Goal: Information Seeking & Learning: Find specific fact

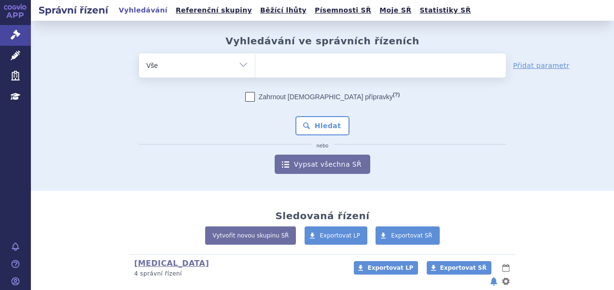
click at [286, 69] on ul at bounding box center [380, 64] width 250 height 20
click at [255, 69] on select at bounding box center [255, 65] width 0 height 24
paste input "SUKLS204192/2019"
type input "SUKLS204192/2019"
select select "SUKLS204192/2019"
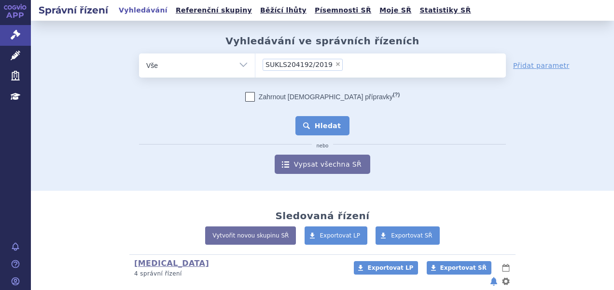
click at [315, 123] on button "Hledat" at bounding box center [322, 125] width 55 height 19
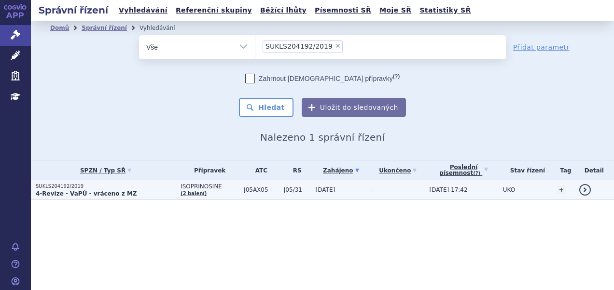
click at [131, 189] on p "SUKLS204192/2019" at bounding box center [106, 186] width 140 height 7
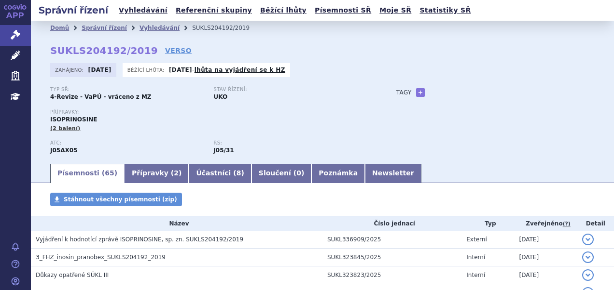
scroll to position [48, 0]
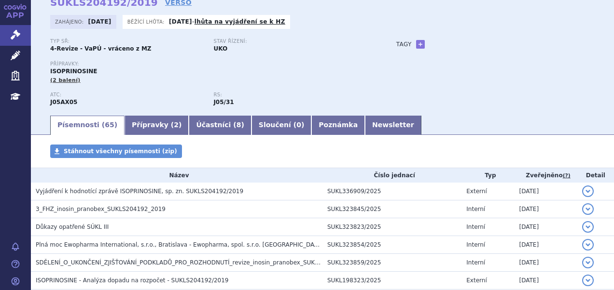
click at [120, 190] on span "Vyjádření k hodnotící zprávě ISOPRINOSINE, sp. zn. SUKLS204192/2019" at bounding box center [139, 191] width 207 height 7
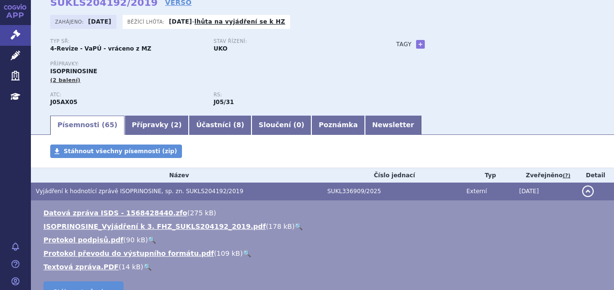
click at [294, 229] on link "🔍" at bounding box center [298, 227] width 8 height 8
